Goal: Task Accomplishment & Management: Manage account settings

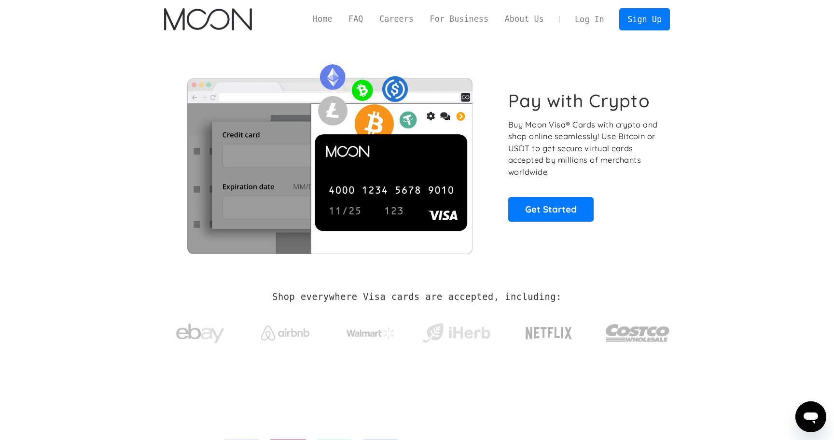
click at [573, 14] on link "Log In" at bounding box center [589, 19] width 45 height 21
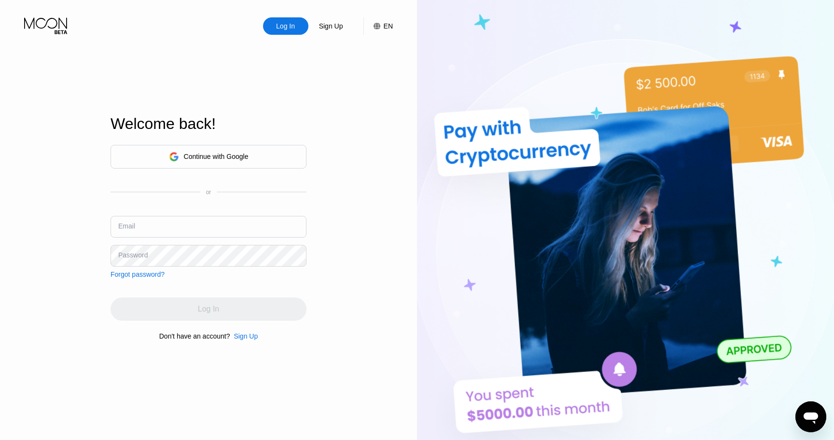
click at [231, 148] on div "Continue with Google" at bounding box center [209, 157] width 196 height 24
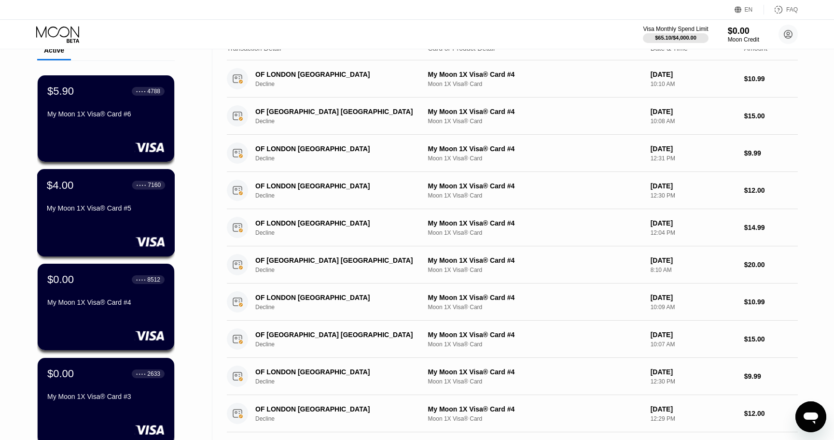
scroll to position [20, 0]
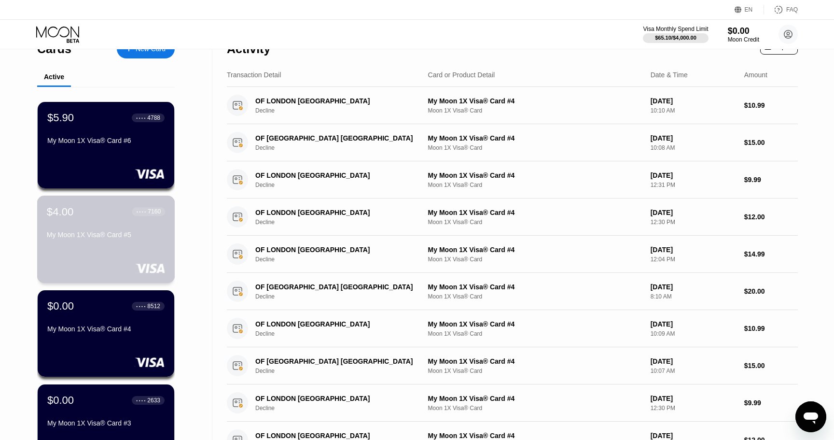
click at [115, 210] on div "$4.00 ● ● ● ● 7160" at bounding box center [106, 211] width 118 height 13
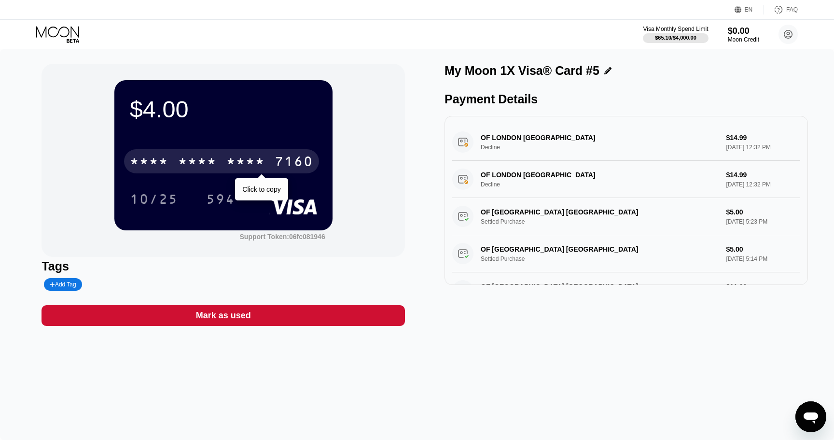
click at [277, 162] on div "7160" at bounding box center [294, 162] width 39 height 15
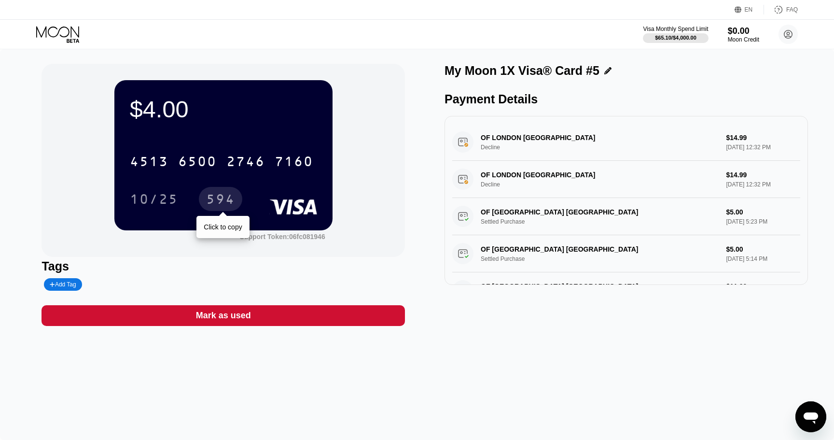
click at [230, 192] on div "594" at bounding box center [220, 199] width 43 height 24
